Goal: Navigation & Orientation: Go to known website

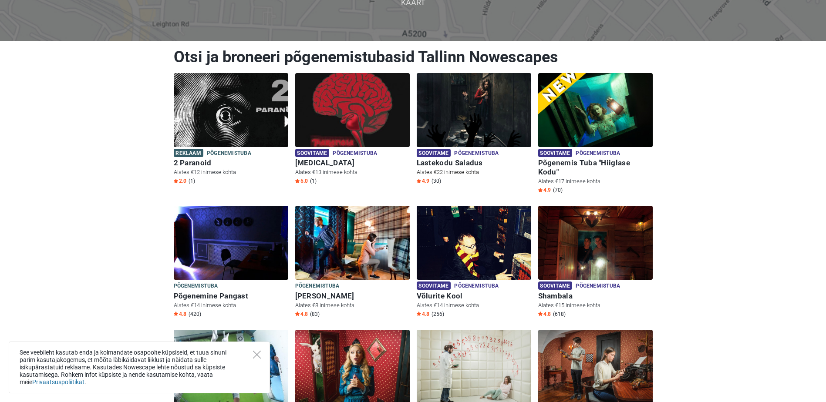
scroll to position [87, 0]
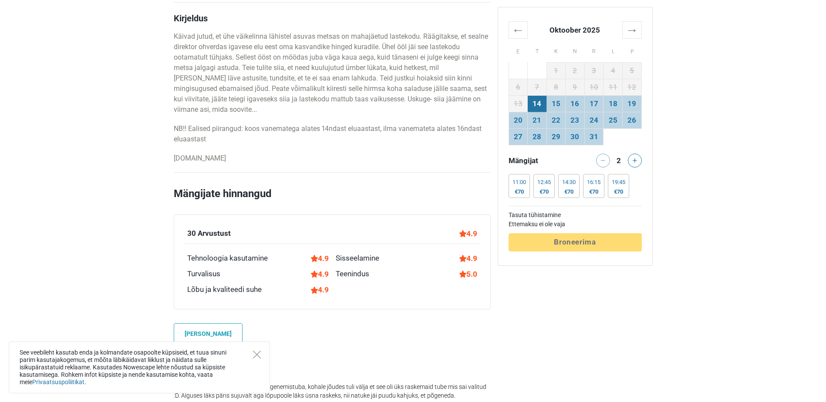
scroll to position [479, 0]
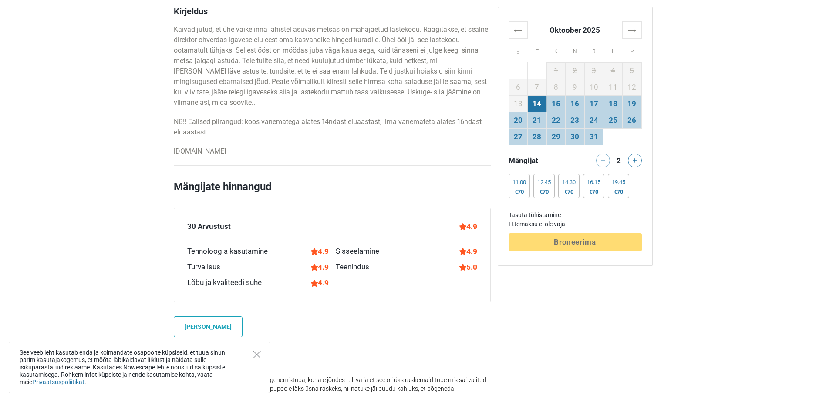
click at [205, 154] on p "www.theroom.ee" at bounding box center [332, 151] width 317 height 10
copy p "www.theroom.ee"
